Goal: Information Seeking & Learning: Learn about a topic

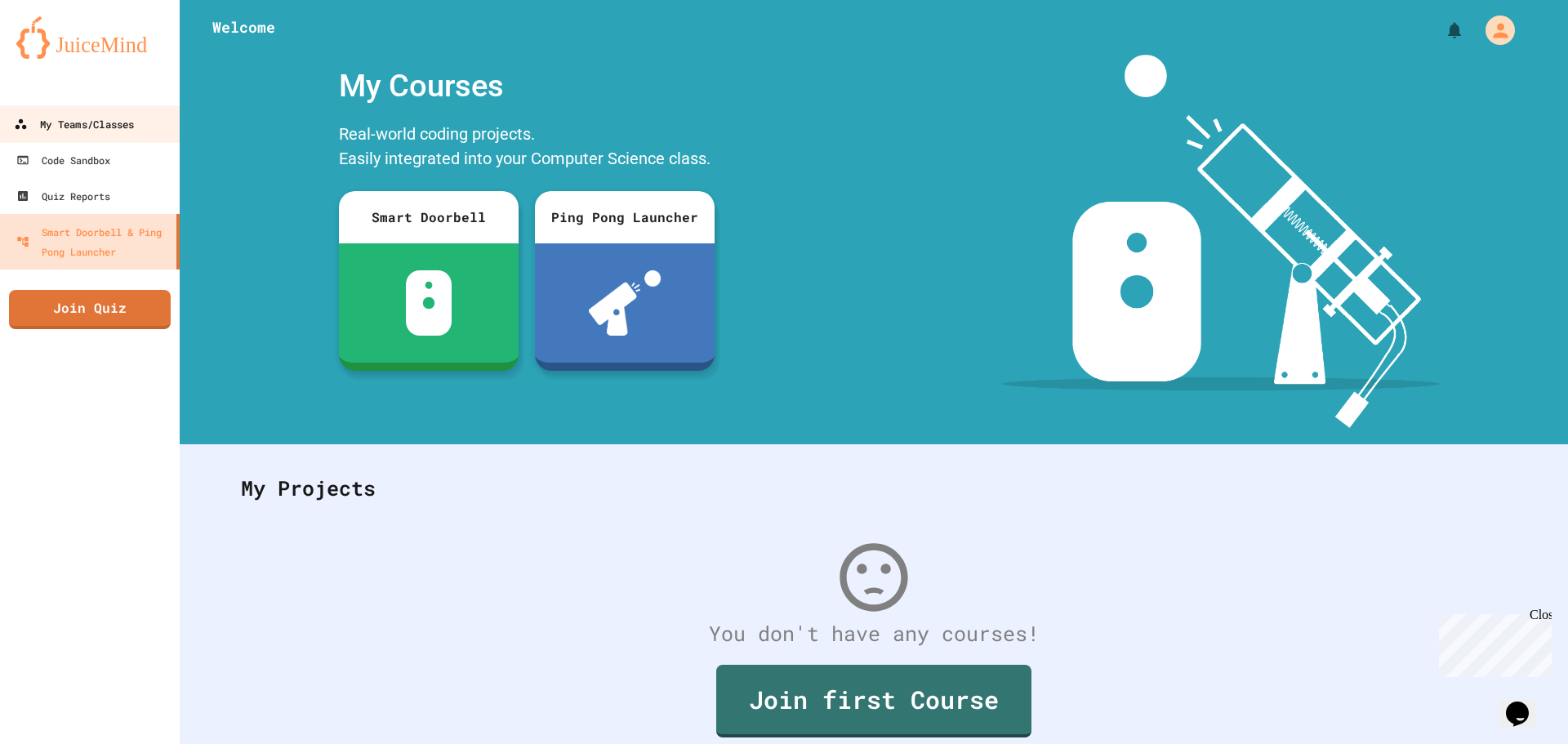
click at [70, 131] on div "My Teams/Classes" at bounding box center [73, 125] width 120 height 20
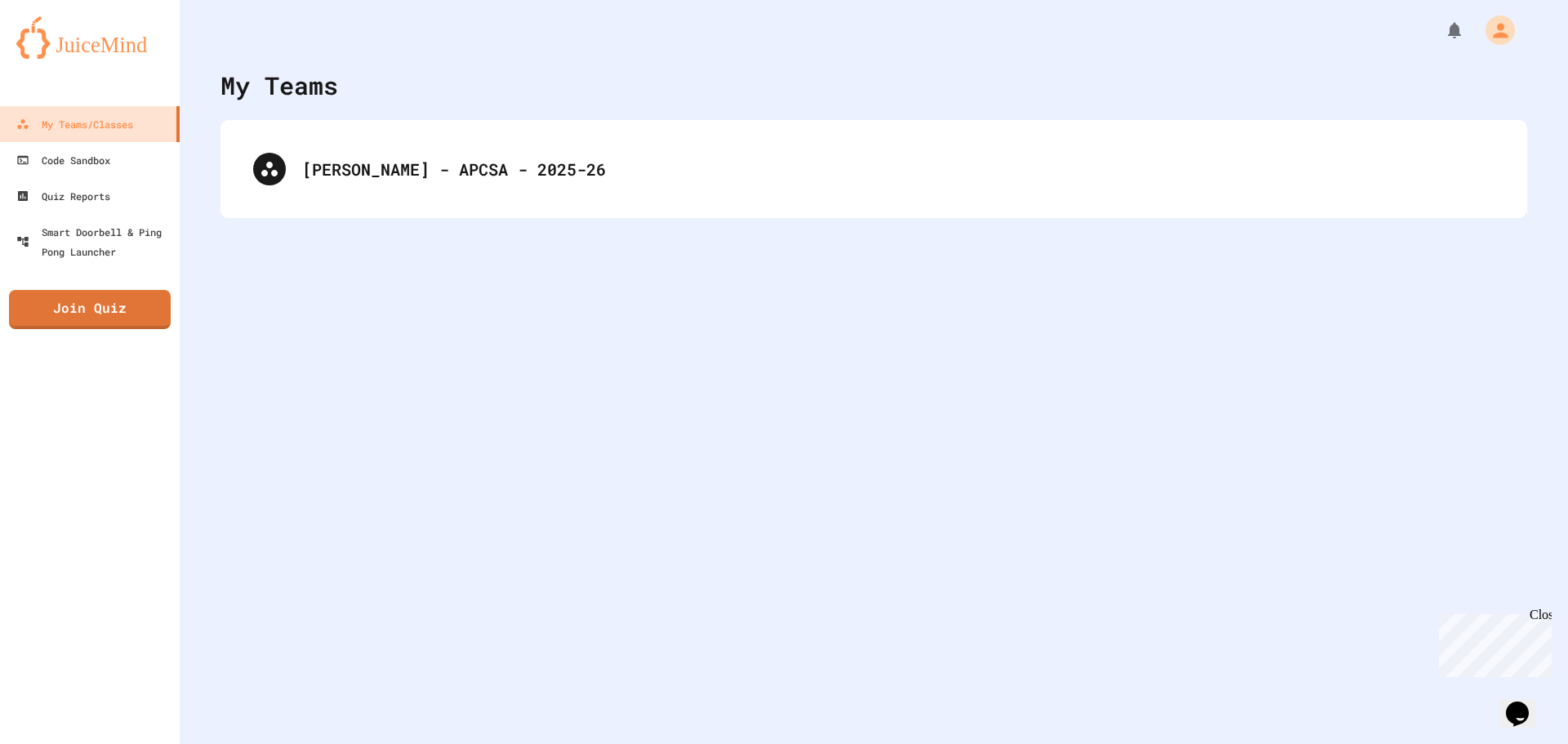
drag, startPoint x: 509, startPoint y: 129, endPoint x: 494, endPoint y: 157, distance: 31.8
click at [508, 129] on div "[PERSON_NAME] - APCSA - 2025-26" at bounding box center [874, 169] width 1307 height 98
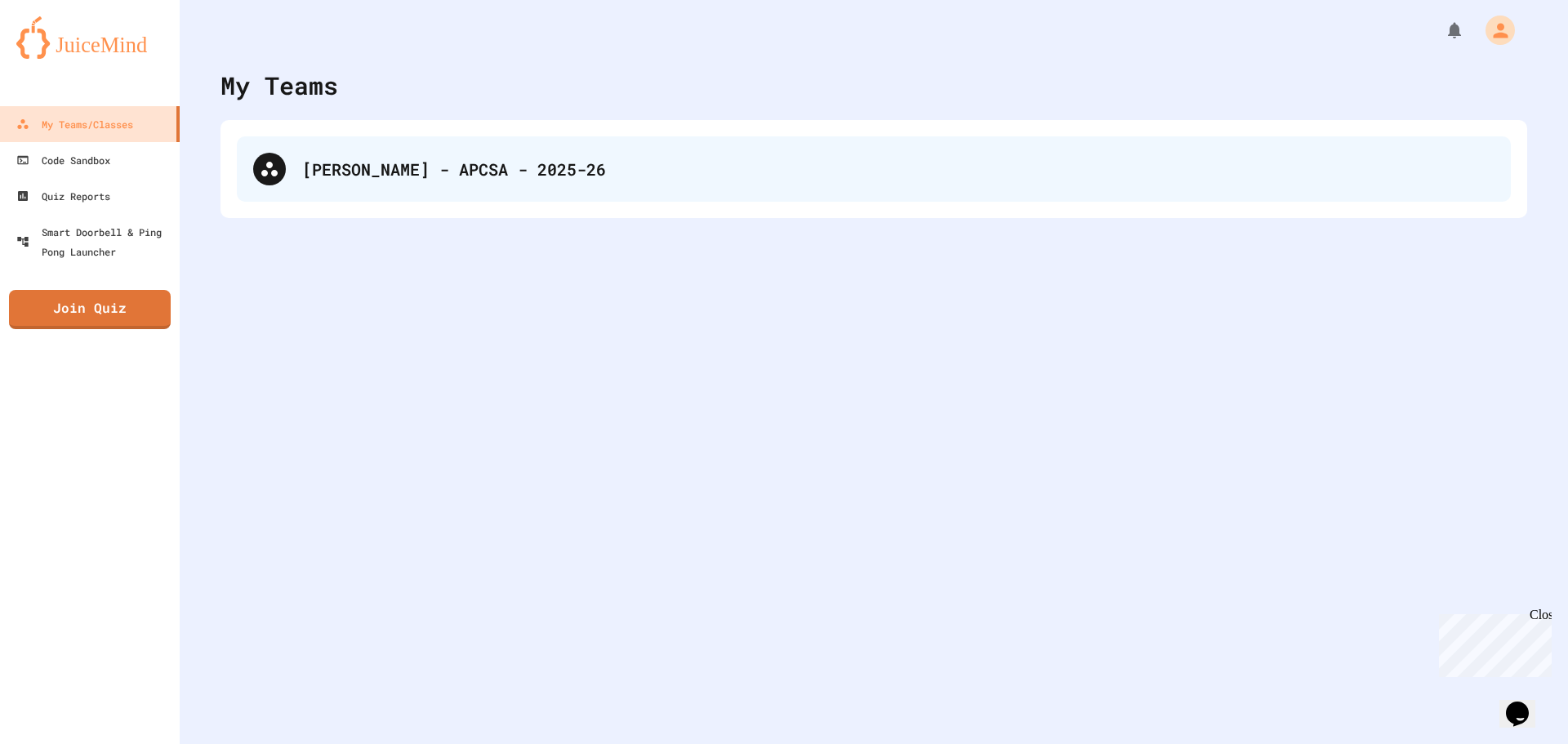
click at [494, 158] on div "[PERSON_NAME] - APCSA - 2025-26" at bounding box center [898, 169] width 1193 height 25
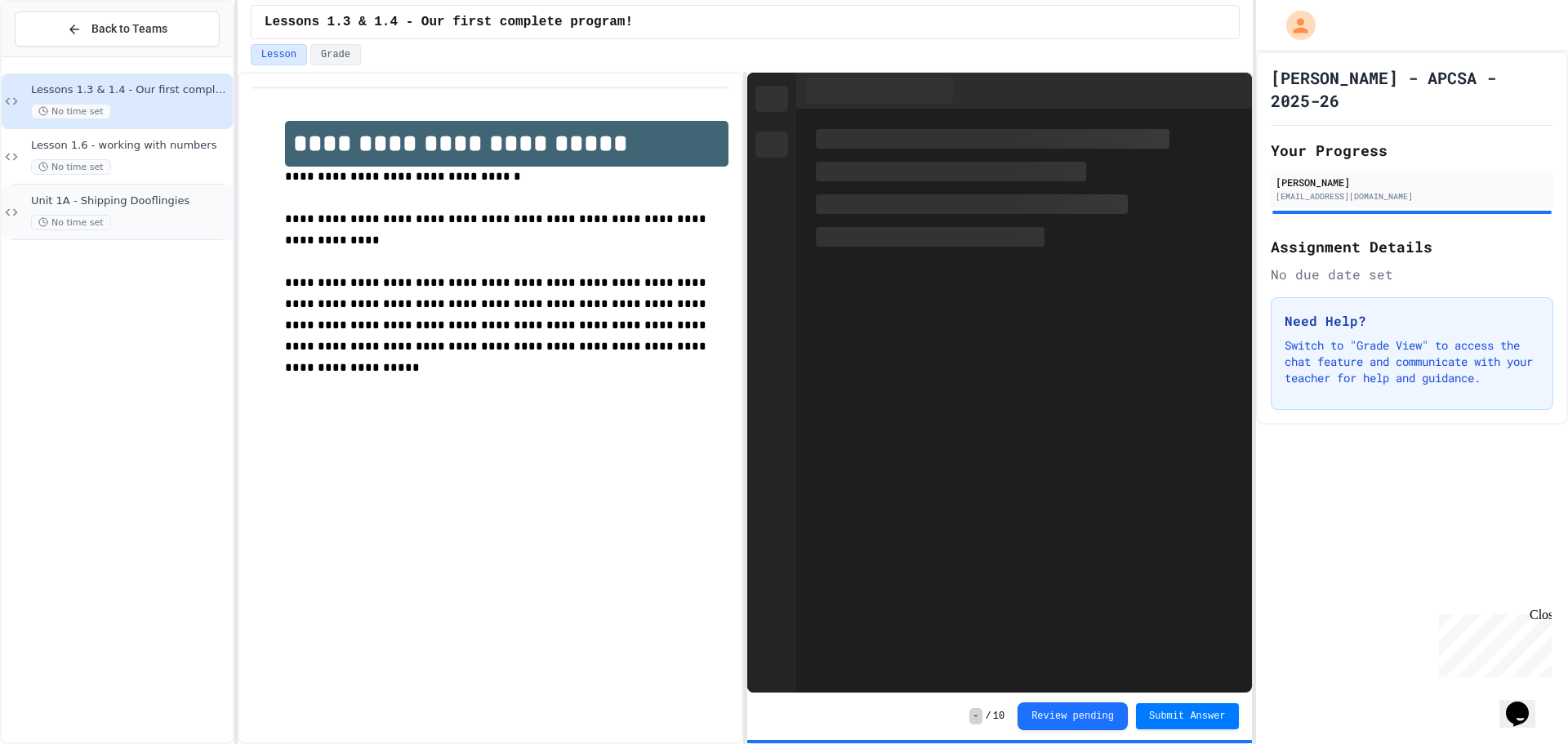
drag, startPoint x: 113, startPoint y: 241, endPoint x: 129, endPoint y: 222, distance: 24.8
click at [127, 224] on div "Lessons 1.3 & 1.4 - Our first complete program! No time set Lesson 1.6 - workin…" at bounding box center [117, 157] width 231 height 186
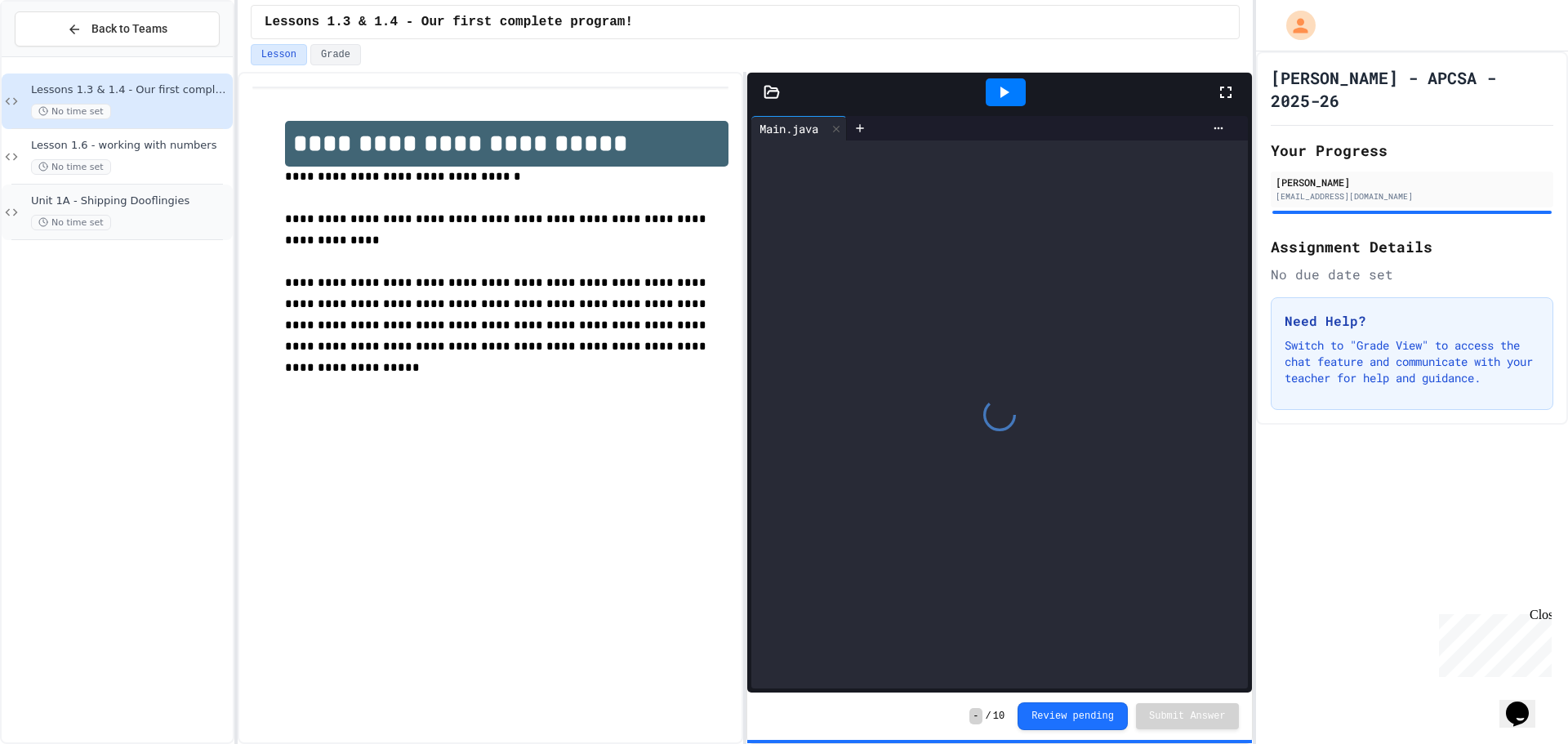
click at [129, 222] on div "No time set" at bounding box center [130, 223] width 199 height 15
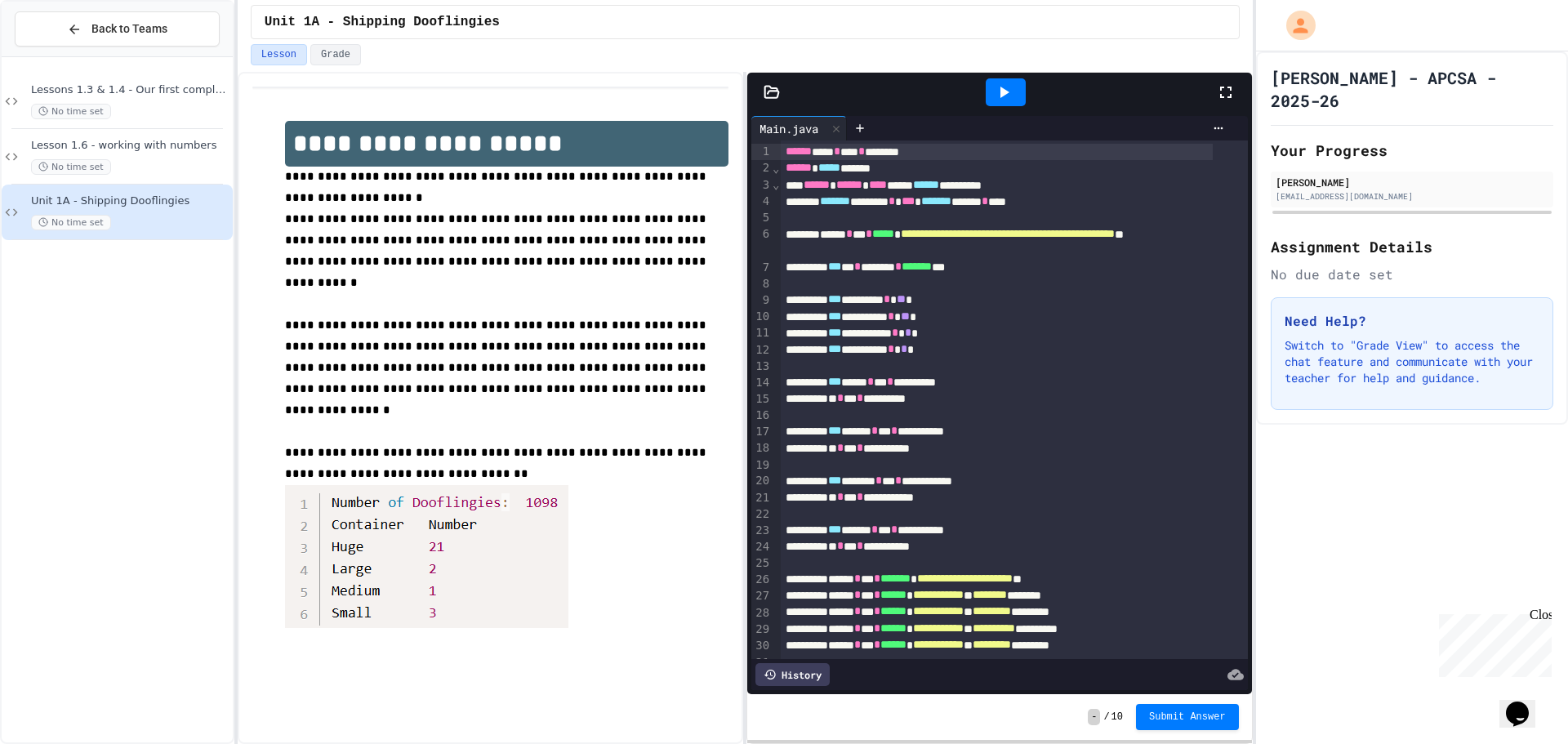
click at [1002, 80] on div at bounding box center [1006, 92] width 40 height 28
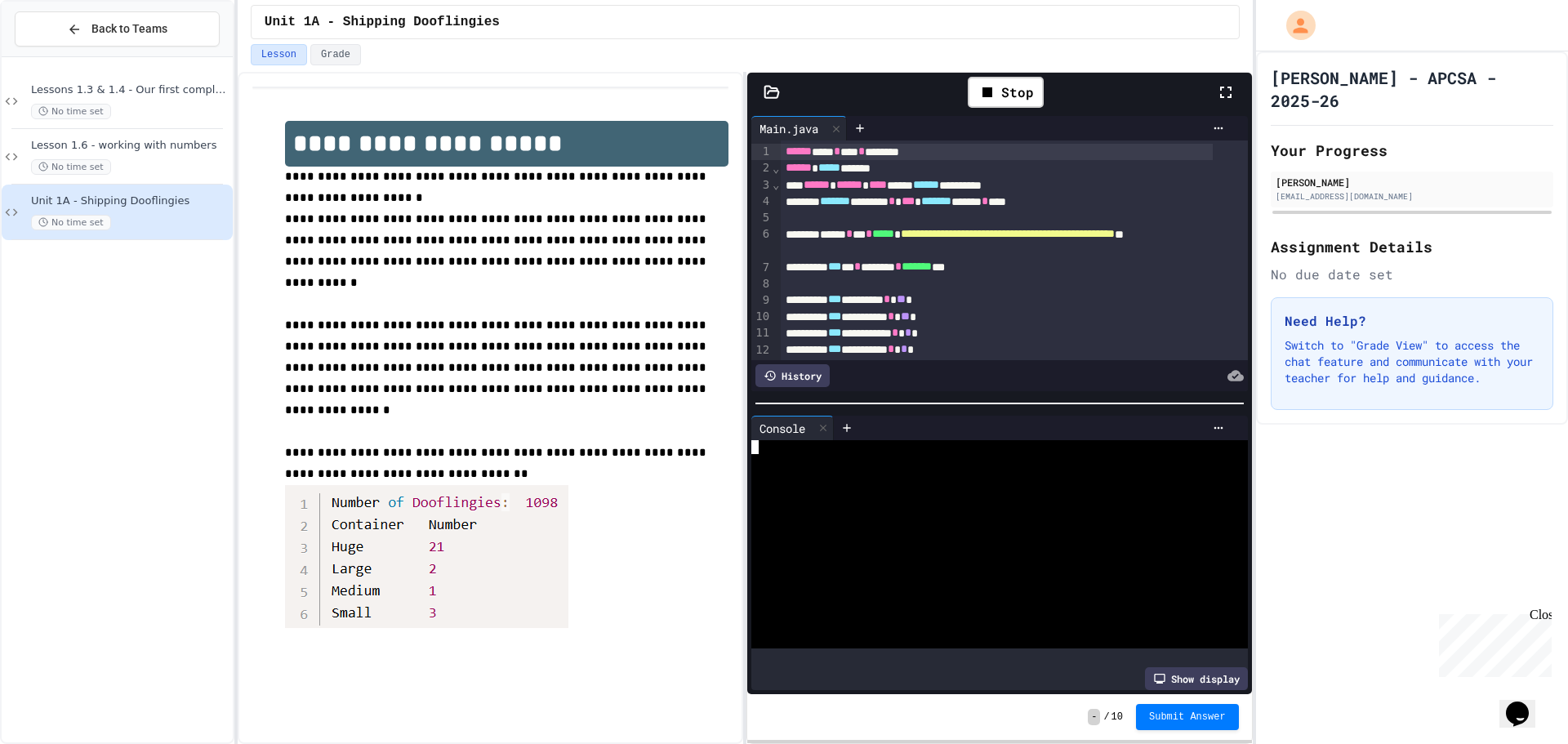
click at [806, 444] on div at bounding box center [987, 447] width 471 height 14
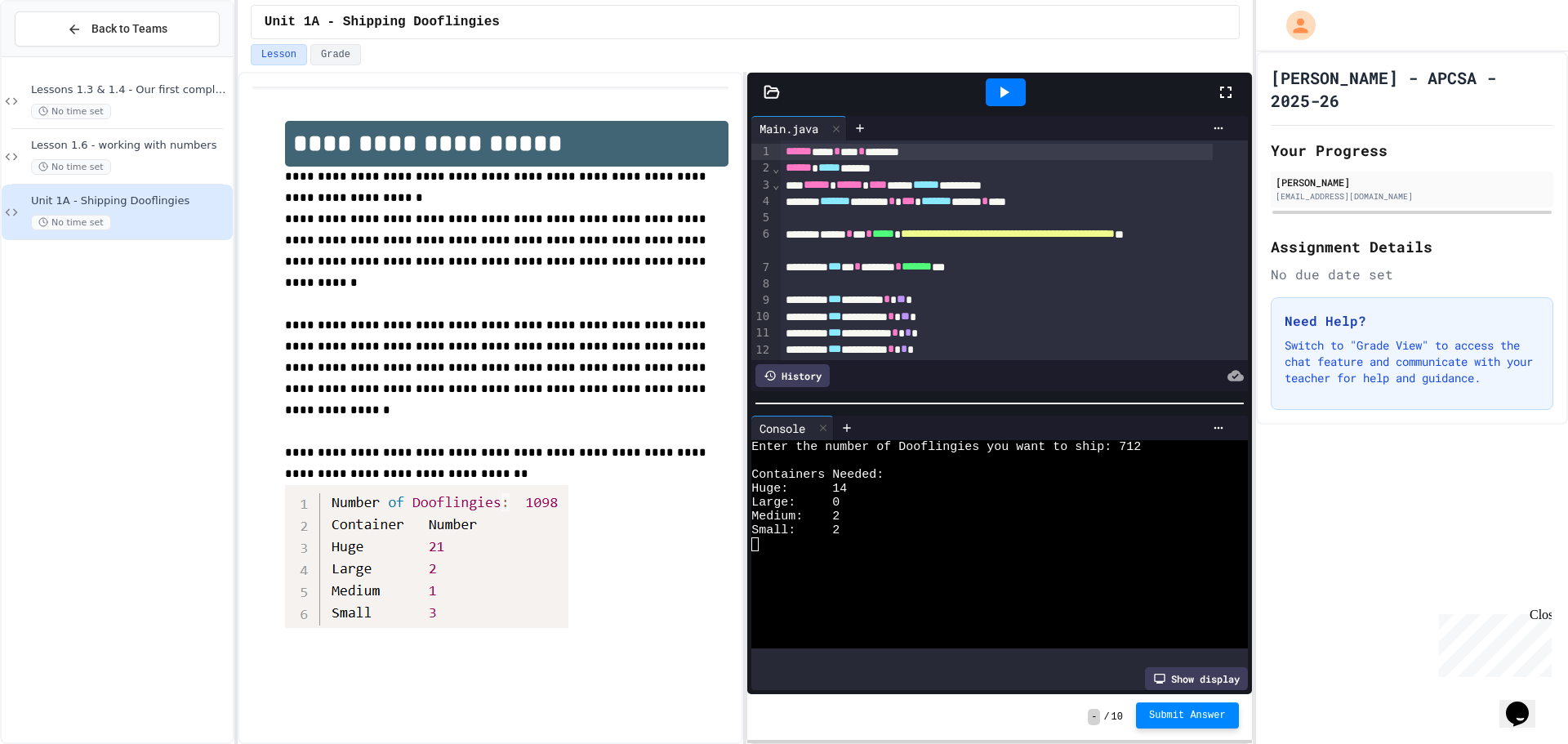
click at [1199, 710] on span "Submit Answer" at bounding box center [1188, 715] width 77 height 13
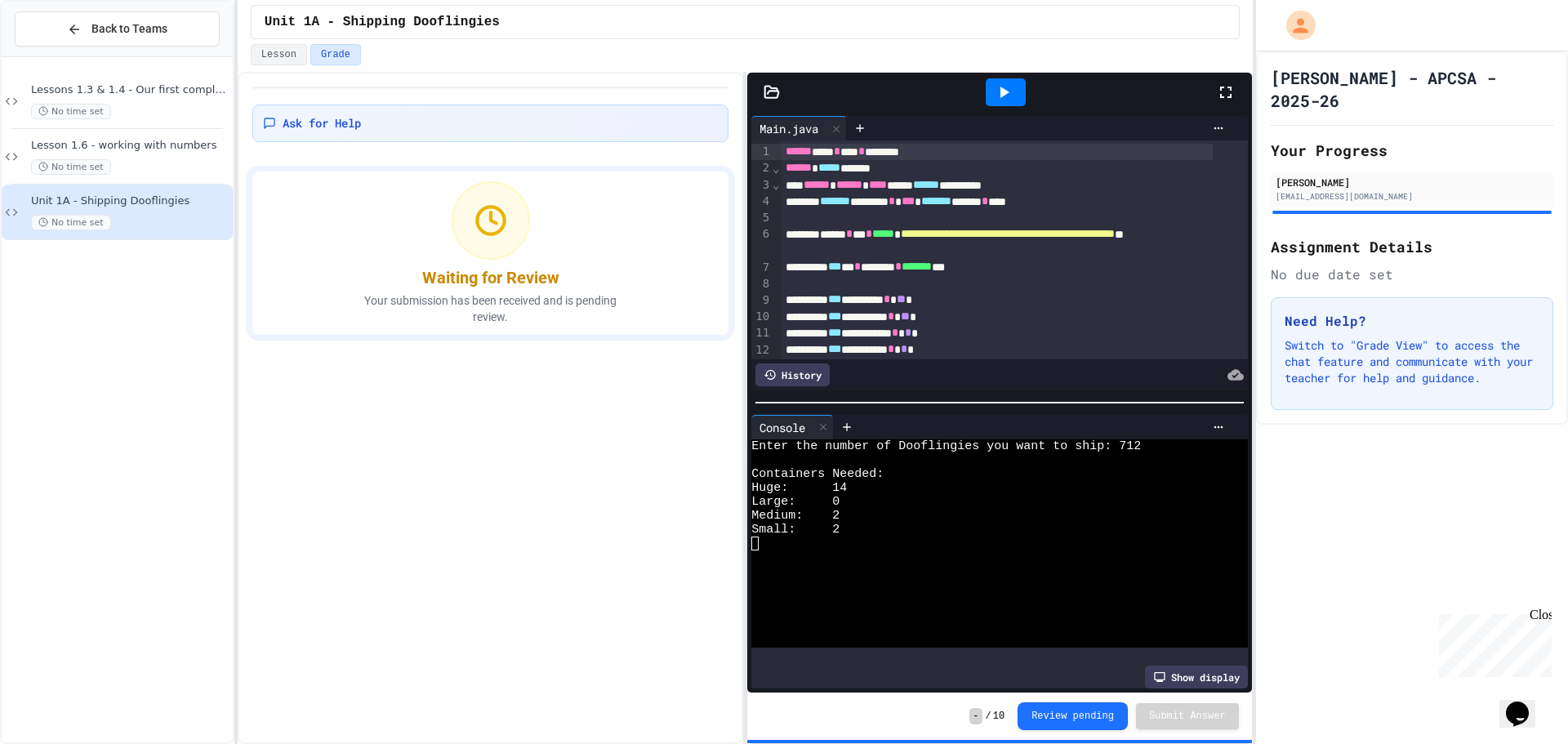
drag, startPoint x: 72, startPoint y: 71, endPoint x: 163, endPoint y: 10, distance: 109.6
click at [73, 71] on div at bounding box center [117, 147] width 231 height 166
